Goal: Find contact information: Find contact information

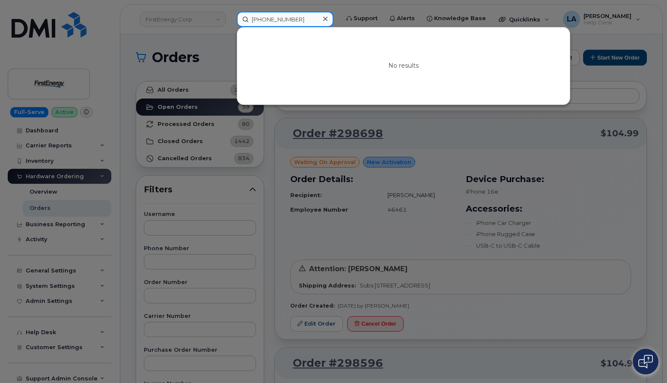
drag, startPoint x: 248, startPoint y: 19, endPoint x: 223, endPoint y: 18, distance: 25.7
click at [230, 18] on div "630 528 6123 No results" at bounding box center [285, 19] width 110 height 15
paste input "9032677924"
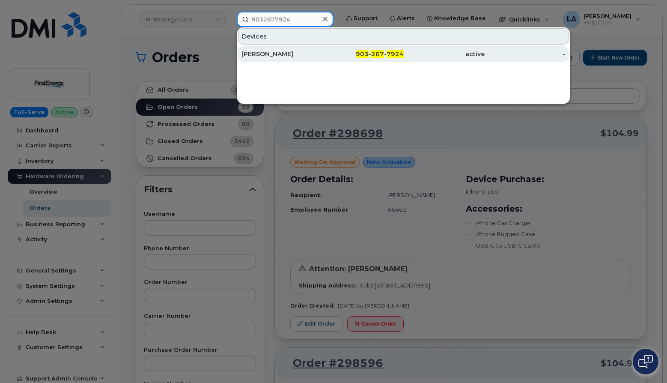
type input "9032677924"
click at [283, 56] on div "[PERSON_NAME]" at bounding box center [282, 54] width 81 height 9
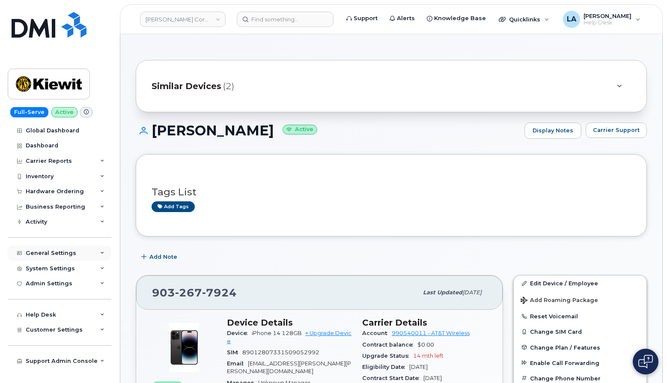
click at [103, 254] on icon at bounding box center [102, 253] width 4 height 4
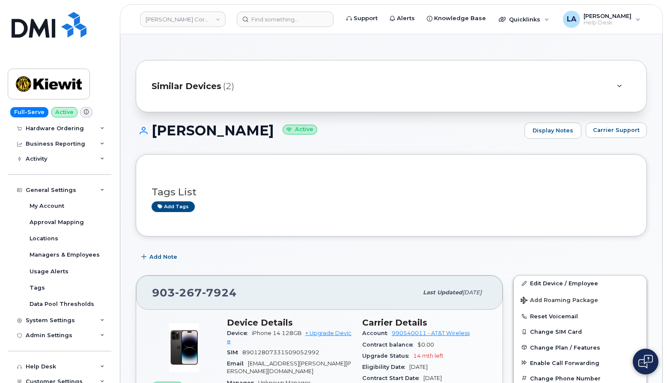
scroll to position [81, 0]
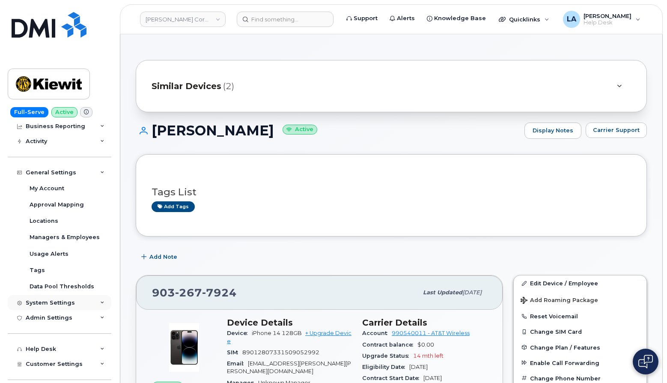
click at [100, 301] on icon at bounding box center [102, 303] width 4 height 4
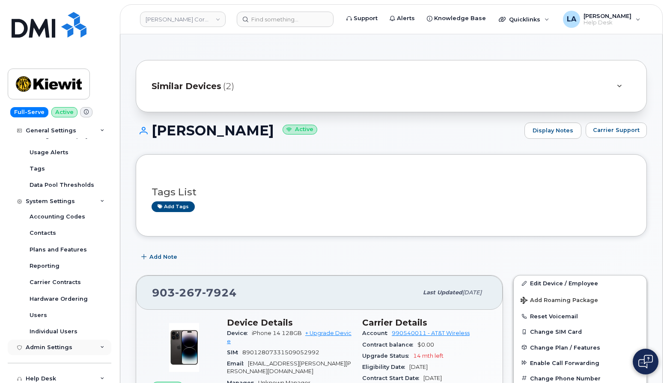
scroll to position [183, 0]
click at [41, 315] on div "Users" at bounding box center [39, 314] width 18 height 8
click at [303, 362] on span "[EMAIL_ADDRESS][PERSON_NAME][PERSON_NAME][DOMAIN_NAME]" at bounding box center [289, 367] width 124 height 14
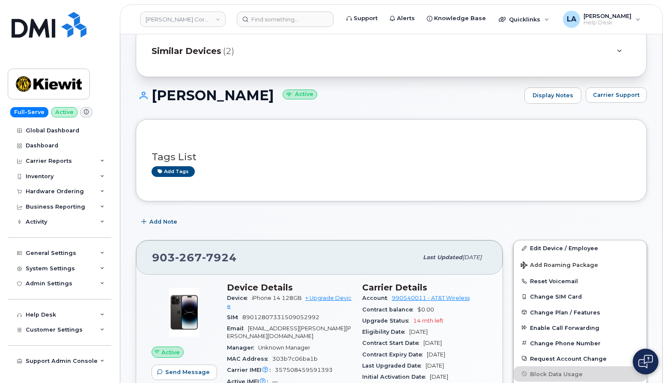
scroll to position [57, 0]
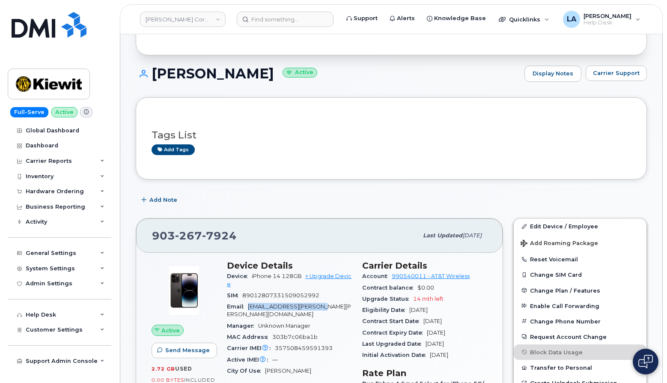
drag, startPoint x: 246, startPoint y: 304, endPoint x: 343, endPoint y: 305, distance: 97.2
click at [343, 305] on div "Email [EMAIL_ADDRESS][PERSON_NAME][PERSON_NAME][DOMAIN_NAME]" at bounding box center [289, 310] width 125 height 19
copy span "[EMAIL_ADDRESS][PERSON_NAME][PERSON_NAME][DOMAIN_NAME]"
